Goal: Task Accomplishment & Management: Use online tool/utility

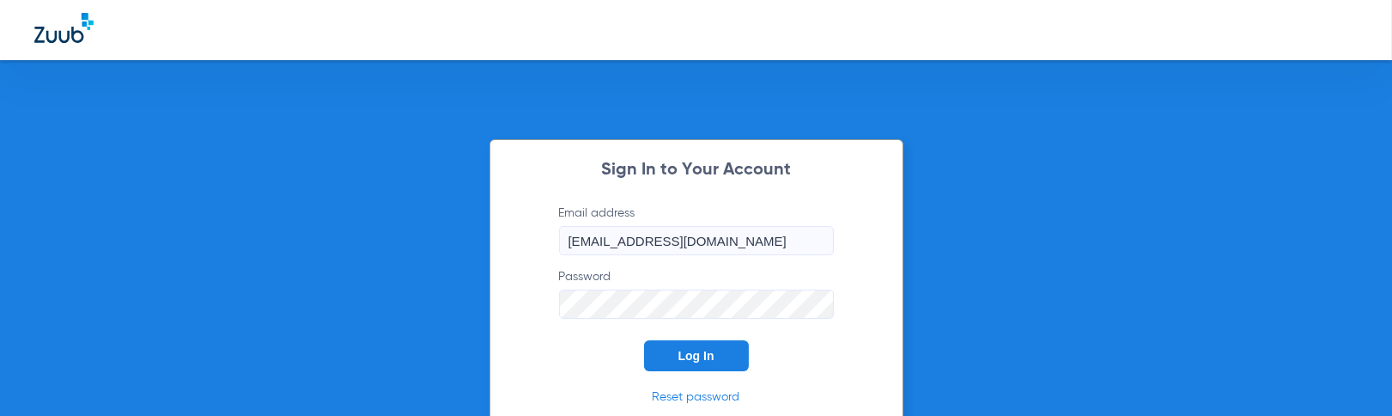
click at [661, 362] on button "Log In" at bounding box center [696, 355] width 105 height 31
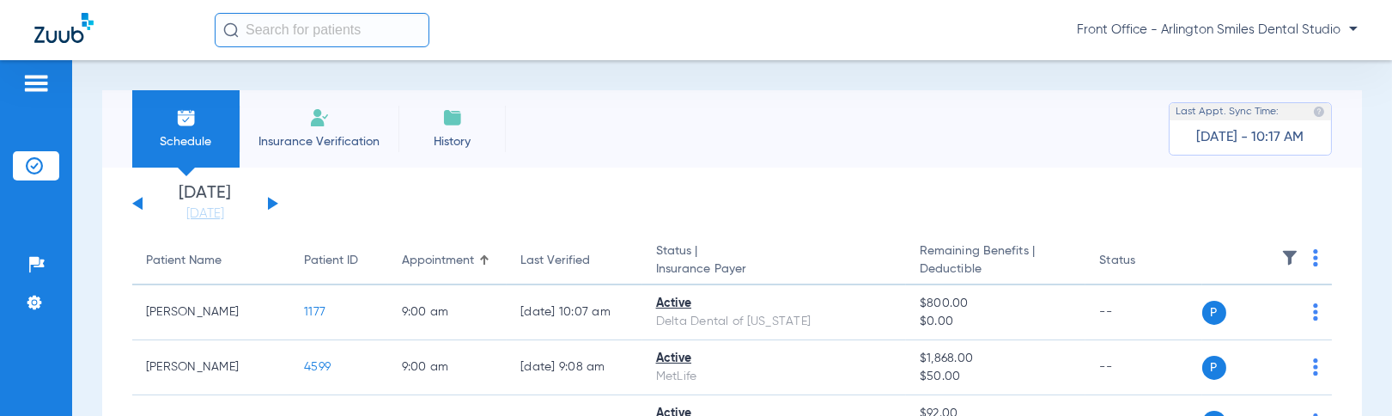
click at [338, 127] on li "Insurance Verification" at bounding box center [319, 128] width 159 height 77
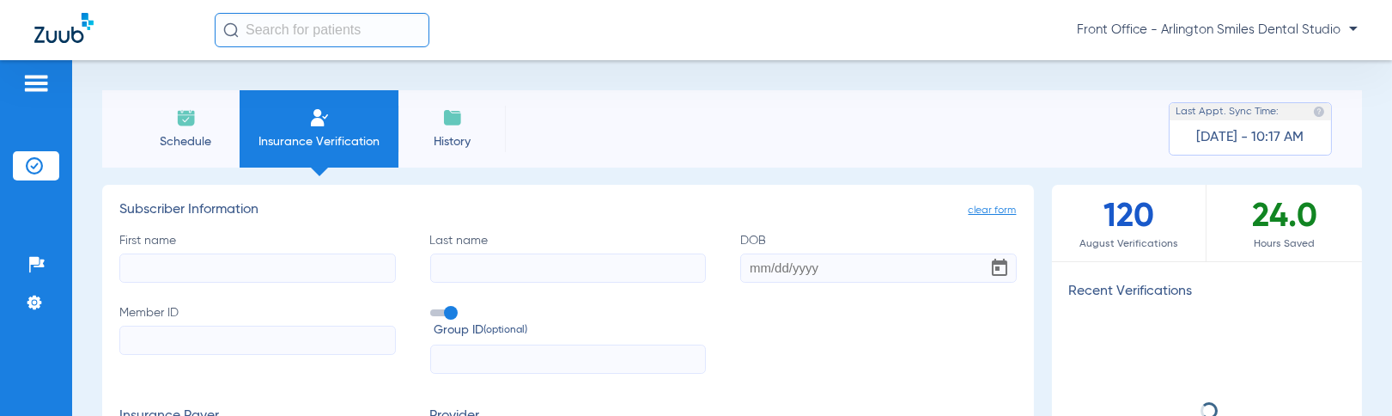
click at [301, 342] on input "Member ID" at bounding box center [257, 339] width 276 height 29
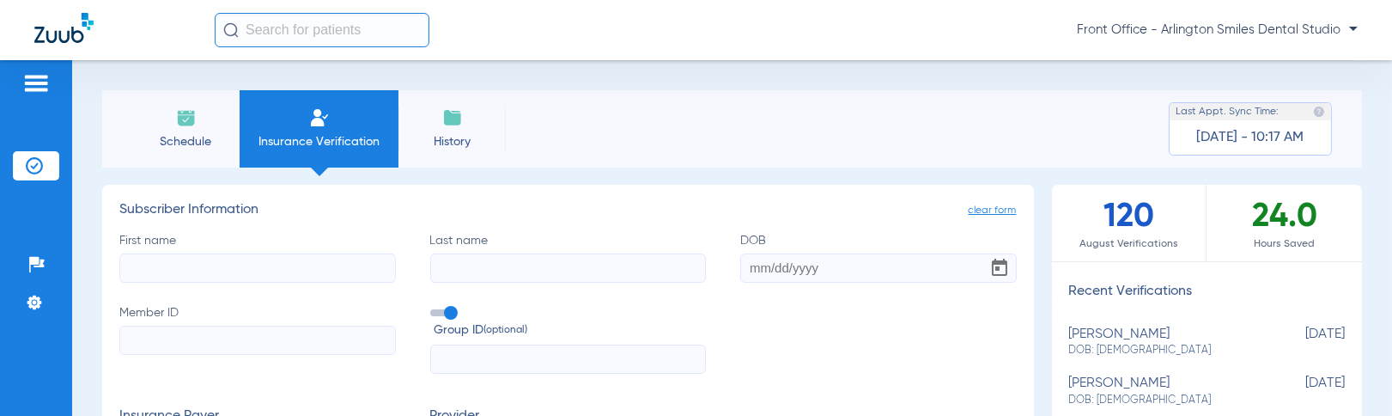
paste input "998843739"
type input "998843739"
click at [310, 270] on input "First name" at bounding box center [257, 267] width 276 height 29
type input "[PERSON_NAME]"
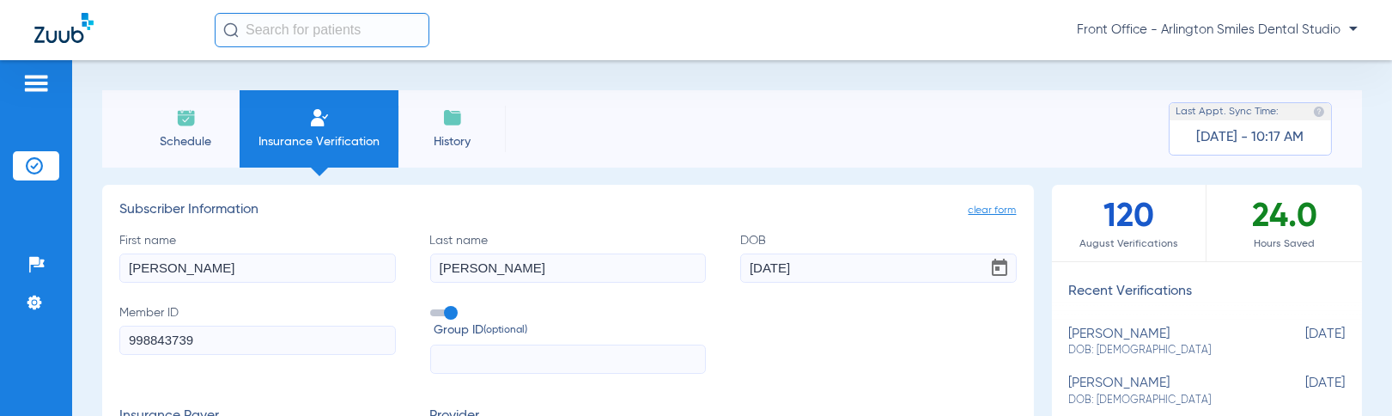
type input "[DATE]"
click at [825, 306] on div "First name [PERSON_NAME] Last name [PERSON_NAME] [DEMOGRAPHIC_DATA] Member ID 9…" at bounding box center [567, 303] width 897 height 143
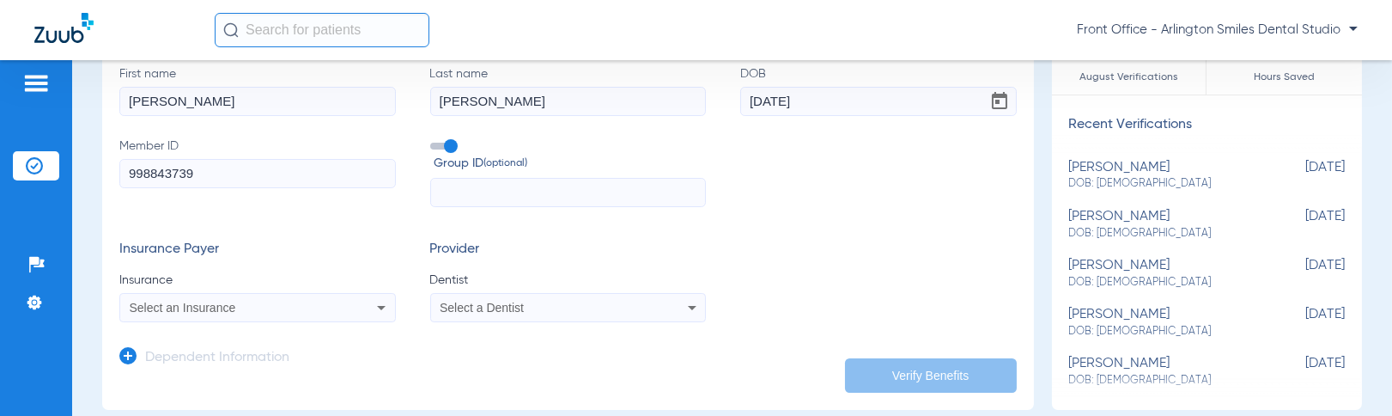
scroll to position [191, 0]
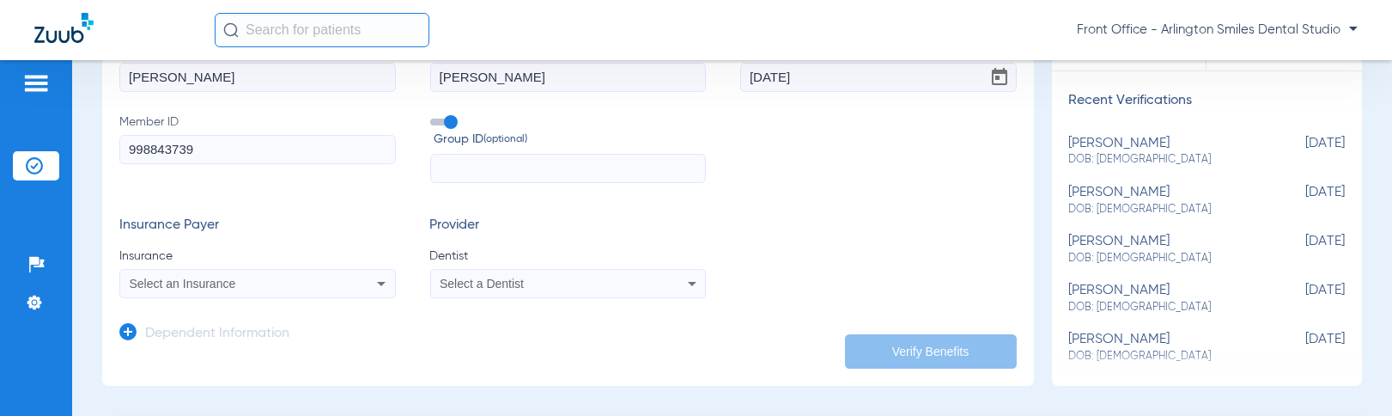
click at [323, 279] on div "Select an Insurance" at bounding box center [232, 283] width 205 height 12
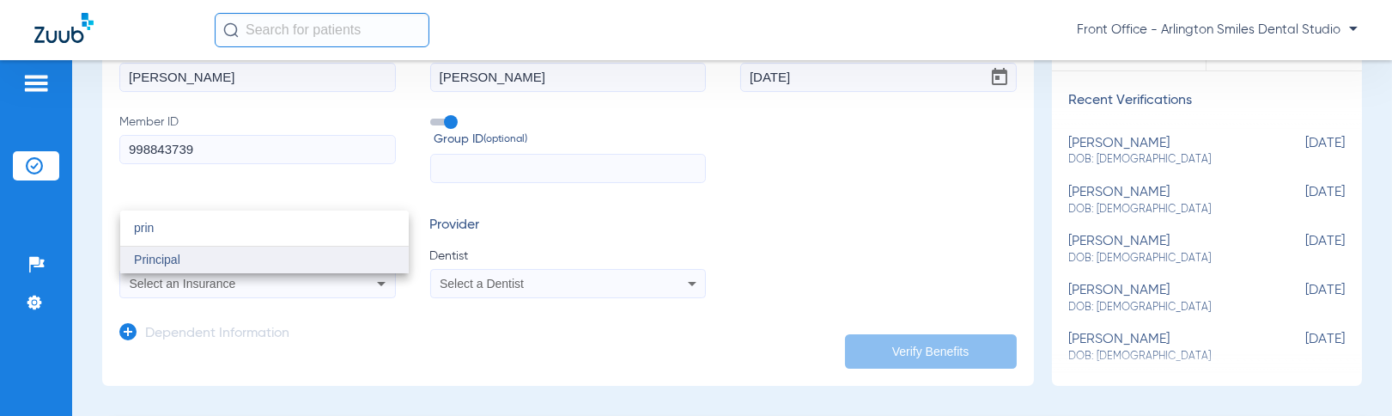
type input "prin"
click at [195, 260] on mat-option "Principal" at bounding box center [264, 259] width 288 height 27
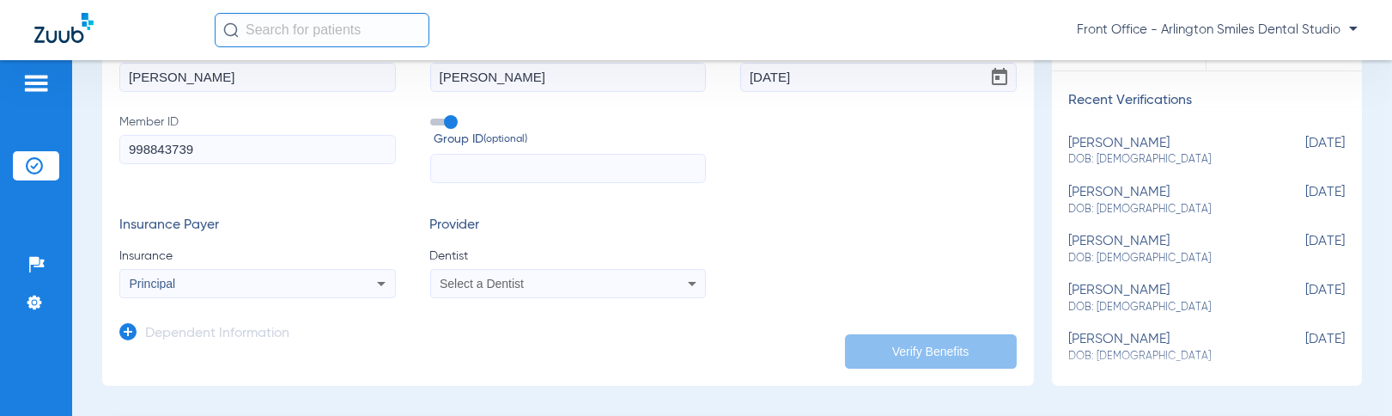
click at [473, 280] on span "Select a Dentist" at bounding box center [482, 283] width 84 height 14
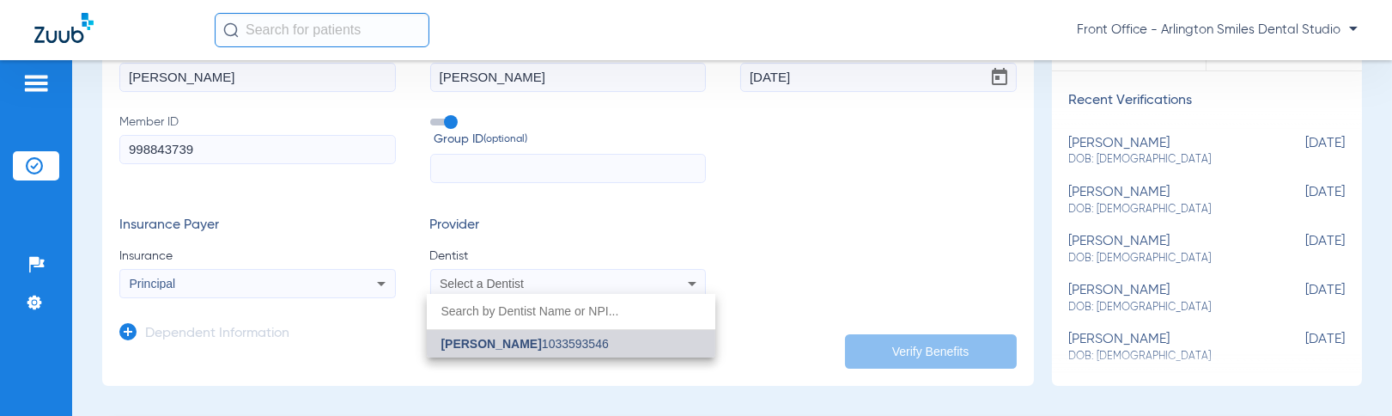
click at [483, 341] on span "[PERSON_NAME]" at bounding box center [490, 344] width 100 height 14
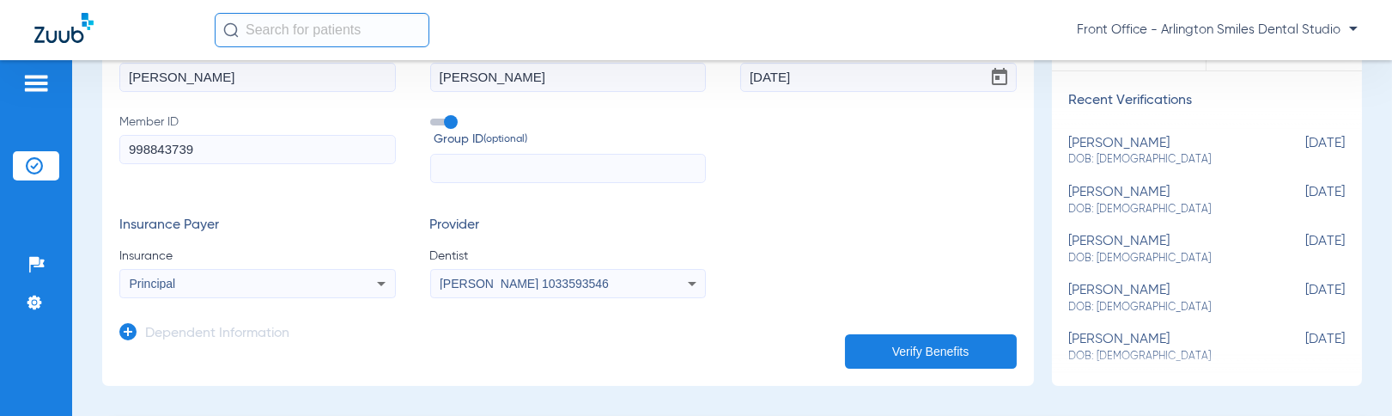
click at [927, 339] on button "Verify Benefits" at bounding box center [931, 351] width 172 height 34
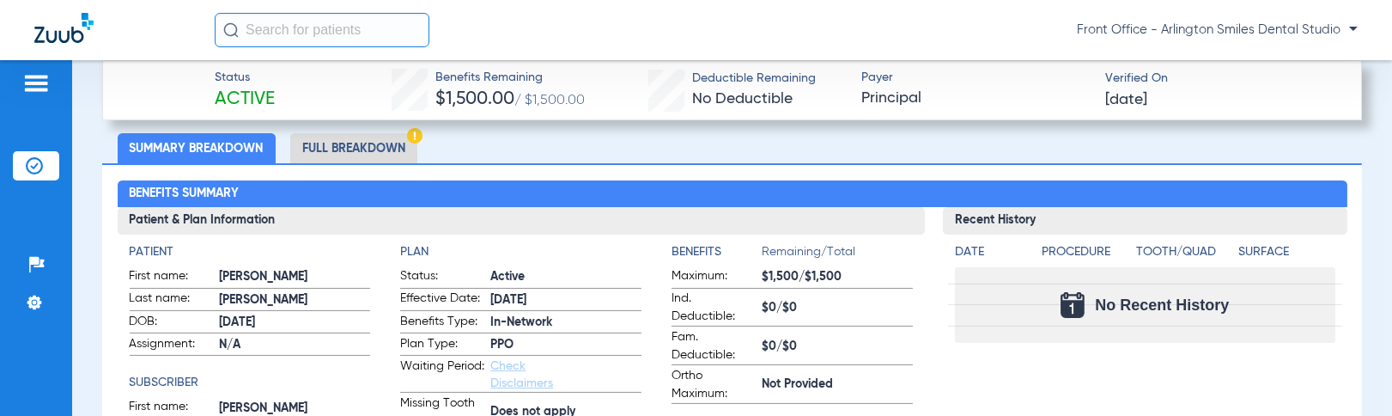
scroll to position [477, 0]
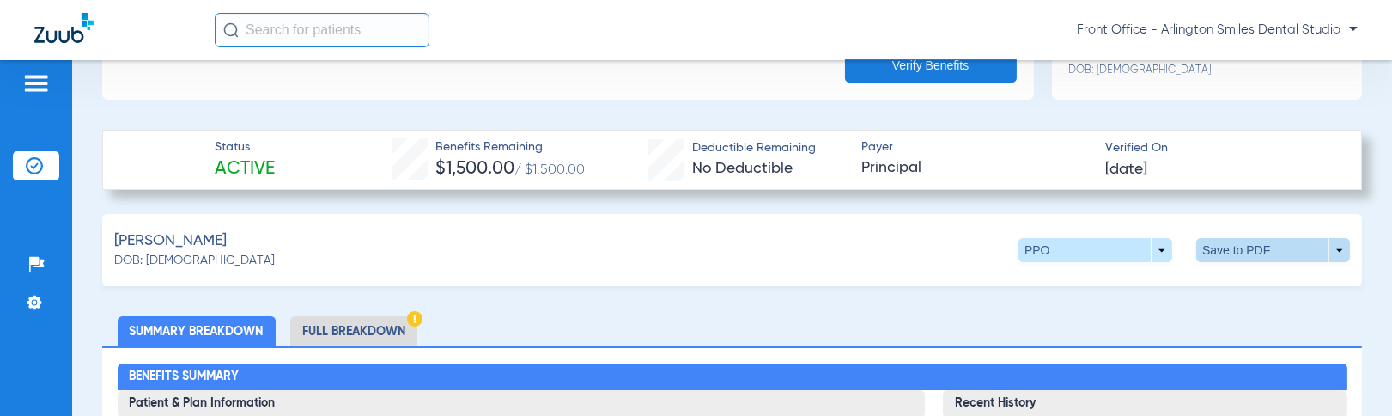
click at [1230, 246] on span at bounding box center [1273, 250] width 154 height 24
click at [1153, 281] on span "Save to PDF" at bounding box center [1130, 282] width 68 height 12
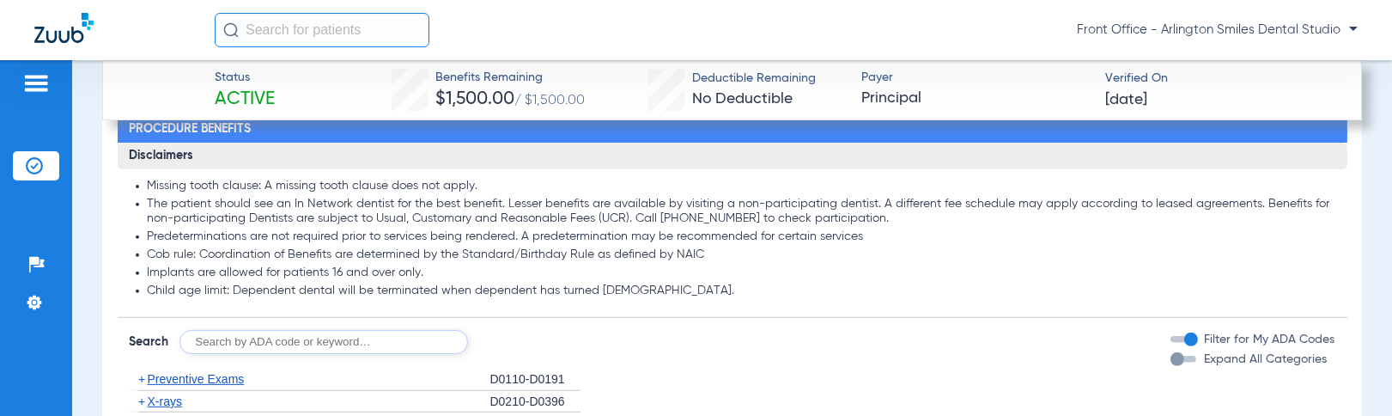
scroll to position [1526, 0]
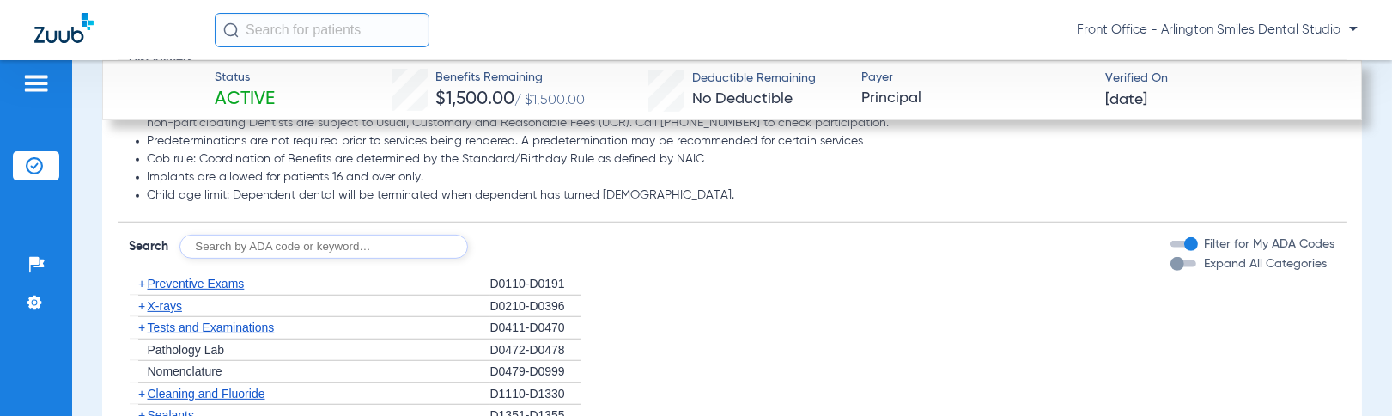
click at [173, 302] on span "X-rays" at bounding box center [165, 306] width 34 height 14
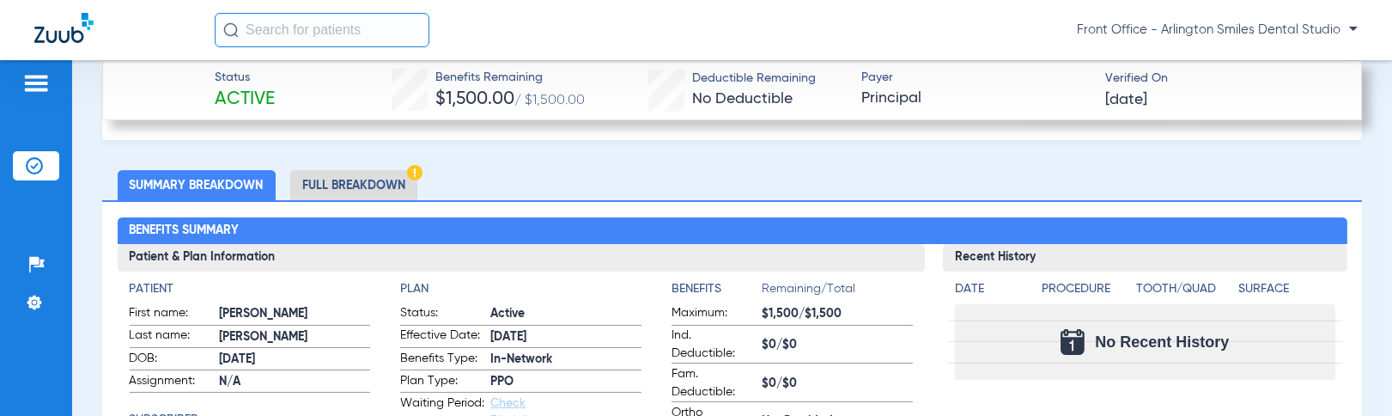
scroll to position [572, 0]
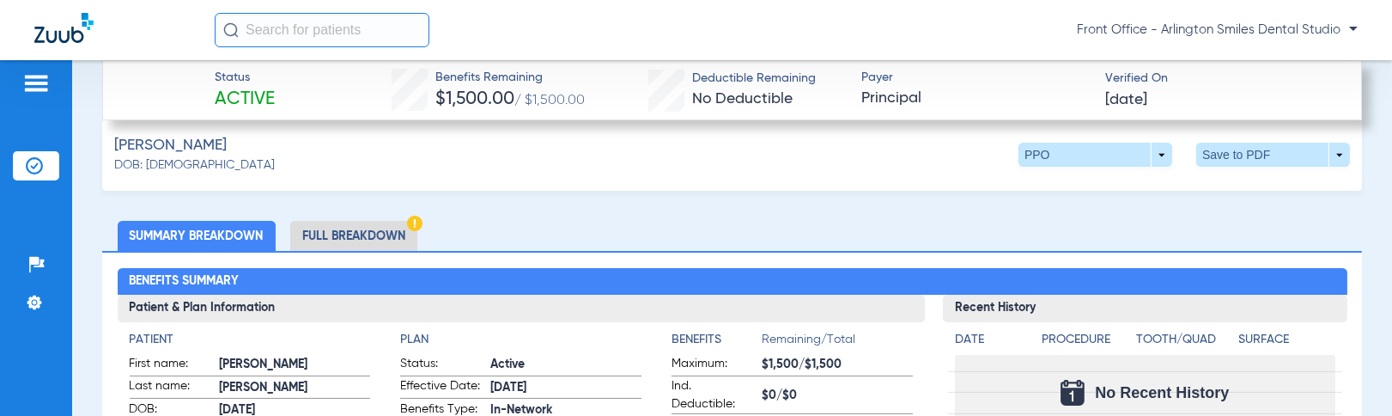
click at [374, 243] on li "Full Breakdown" at bounding box center [353, 236] width 127 height 30
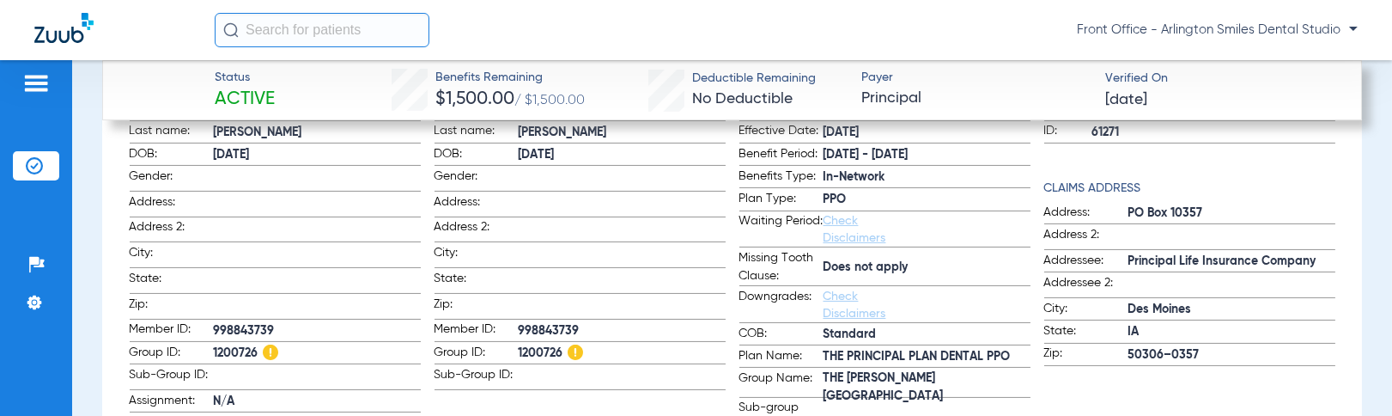
scroll to position [859, 0]
